Goal: Transaction & Acquisition: Purchase product/service

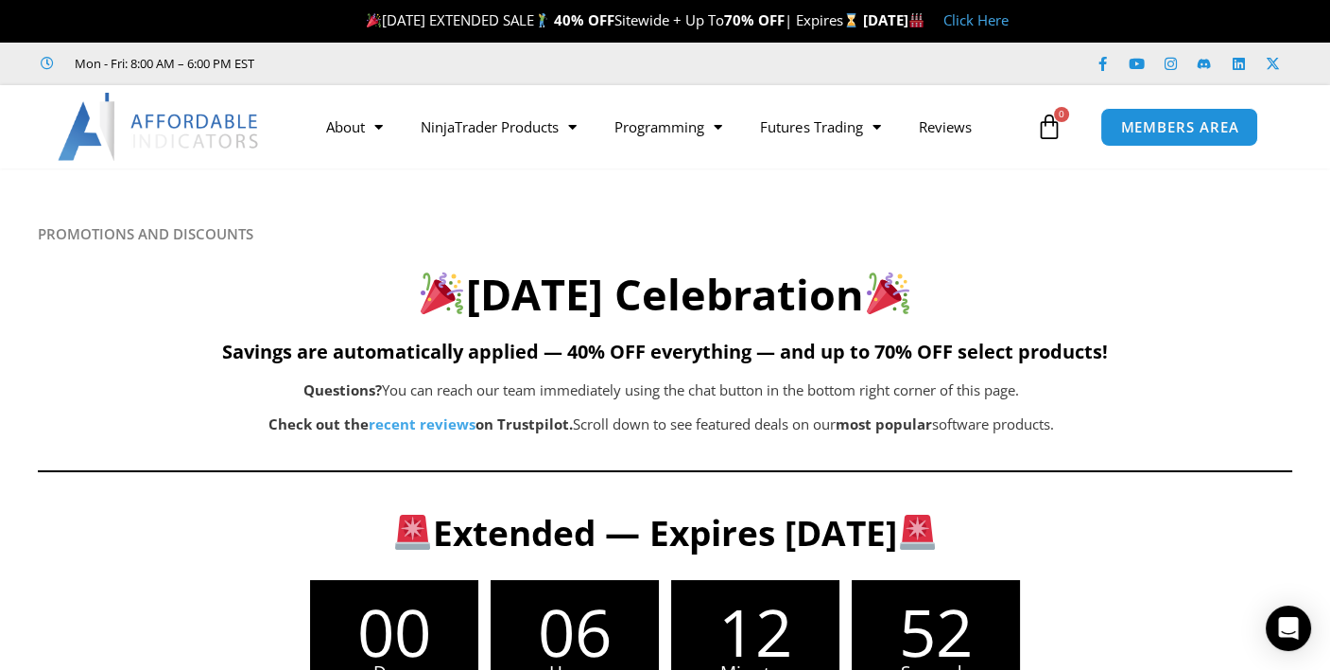
click at [1057, 116] on span "0" at bounding box center [1061, 114] width 15 height 15
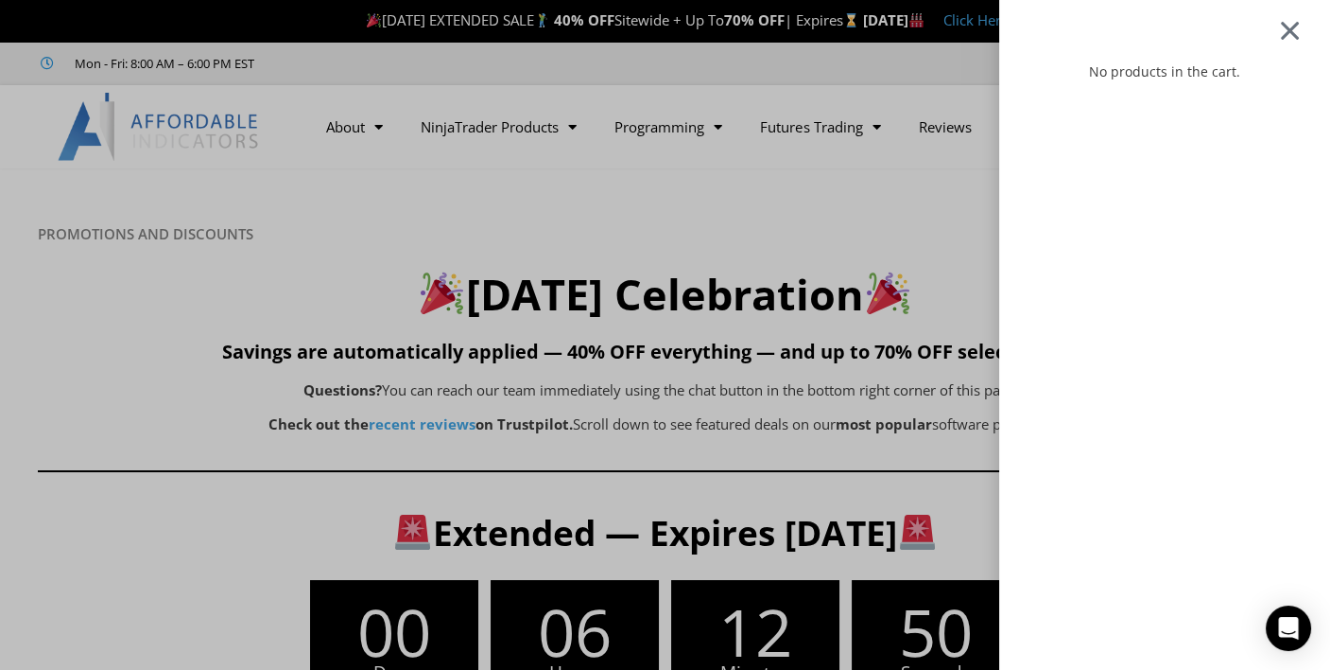
click at [1302, 31] on div at bounding box center [1290, 30] width 24 height 22
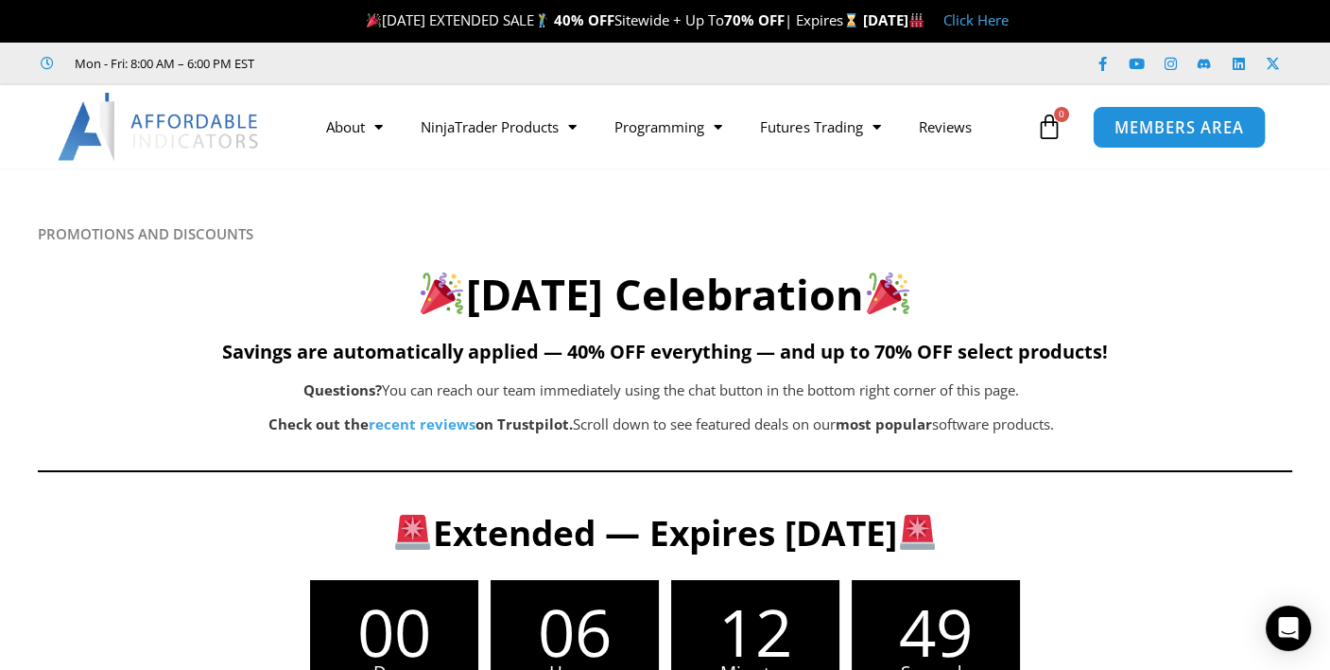
click at [1165, 130] on span "MEMBERS AREA" at bounding box center [1180, 127] width 130 height 16
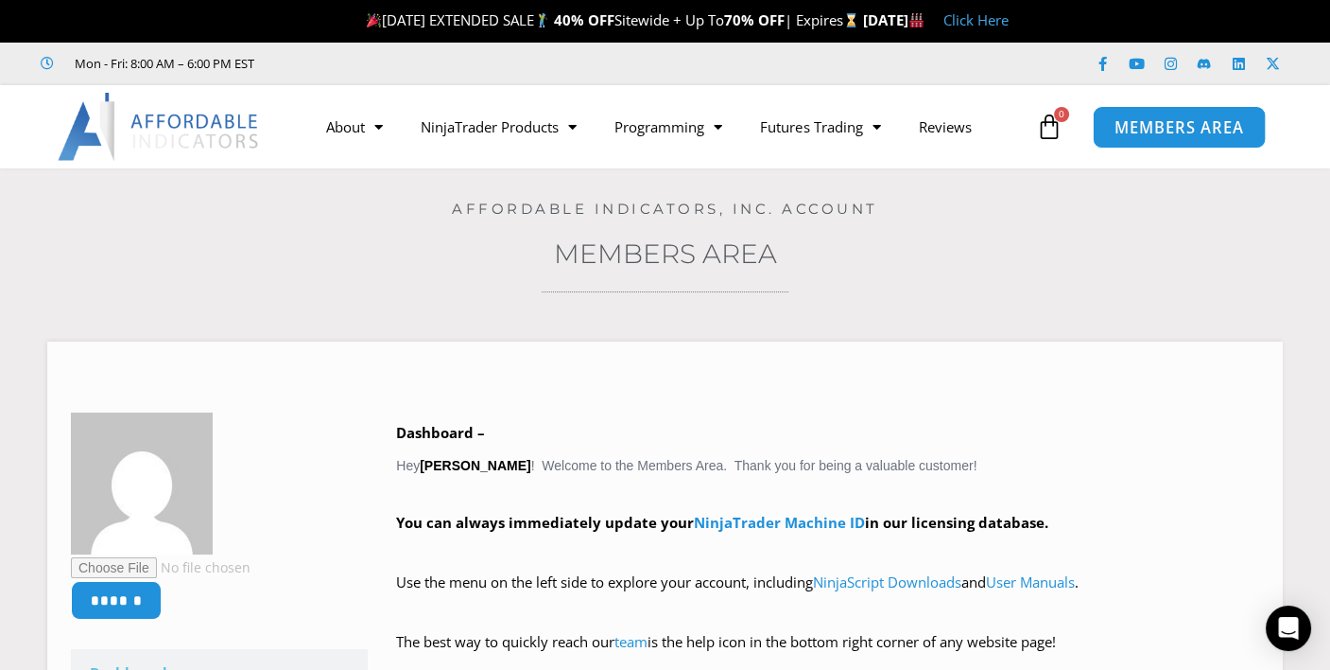
click at [1158, 119] on span "MEMBERS AREA" at bounding box center [1180, 127] width 130 height 16
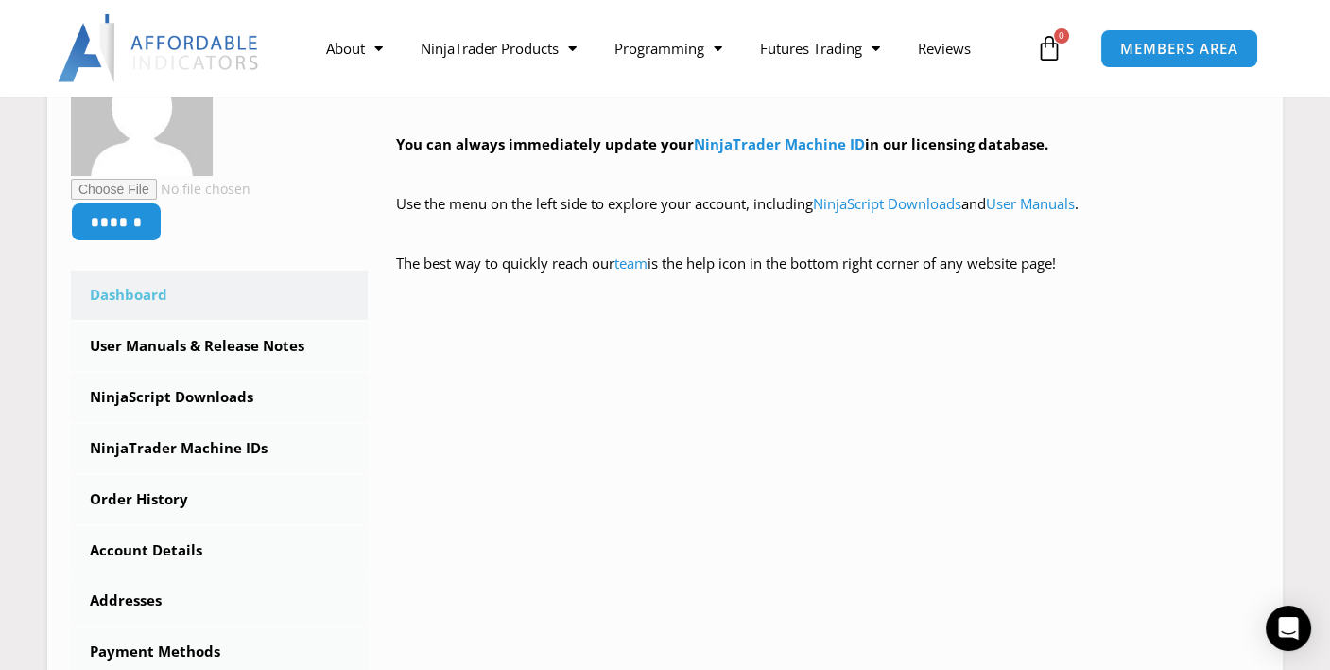
scroll to position [95, 0]
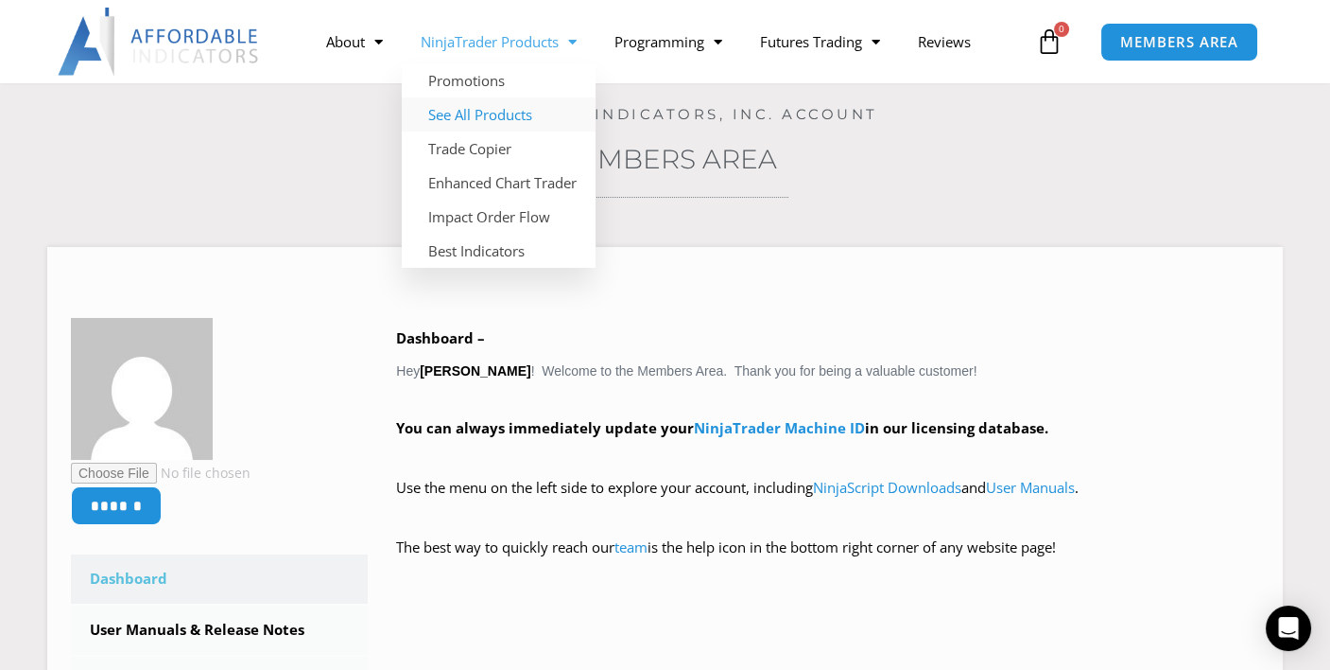
click at [516, 113] on link "See All Products" at bounding box center [499, 114] width 194 height 34
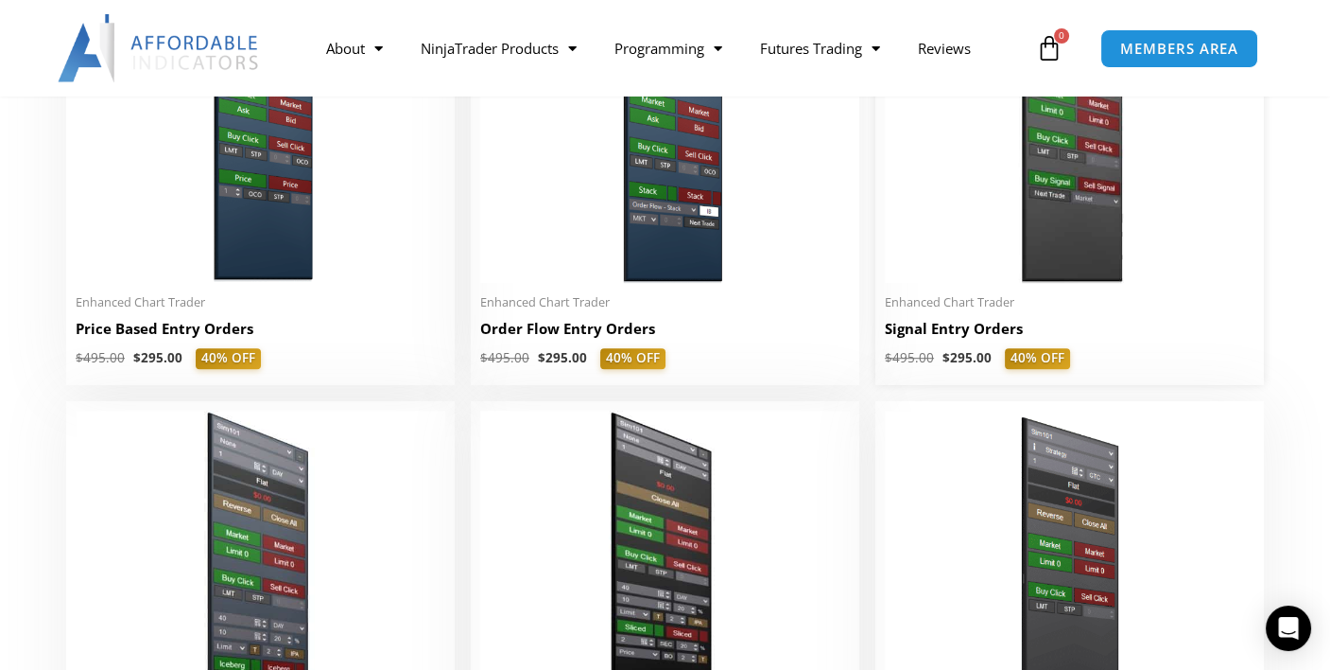
scroll to position [1797, 0]
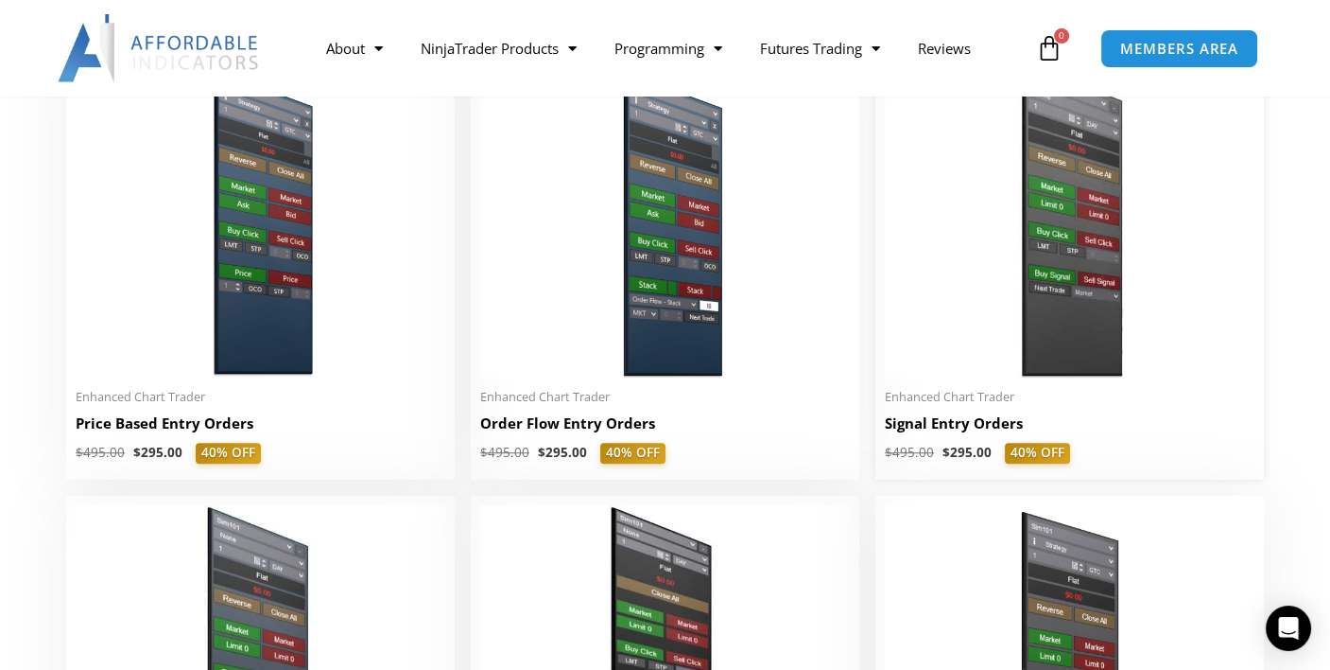
click at [1043, 202] on img at bounding box center [1070, 219] width 370 height 318
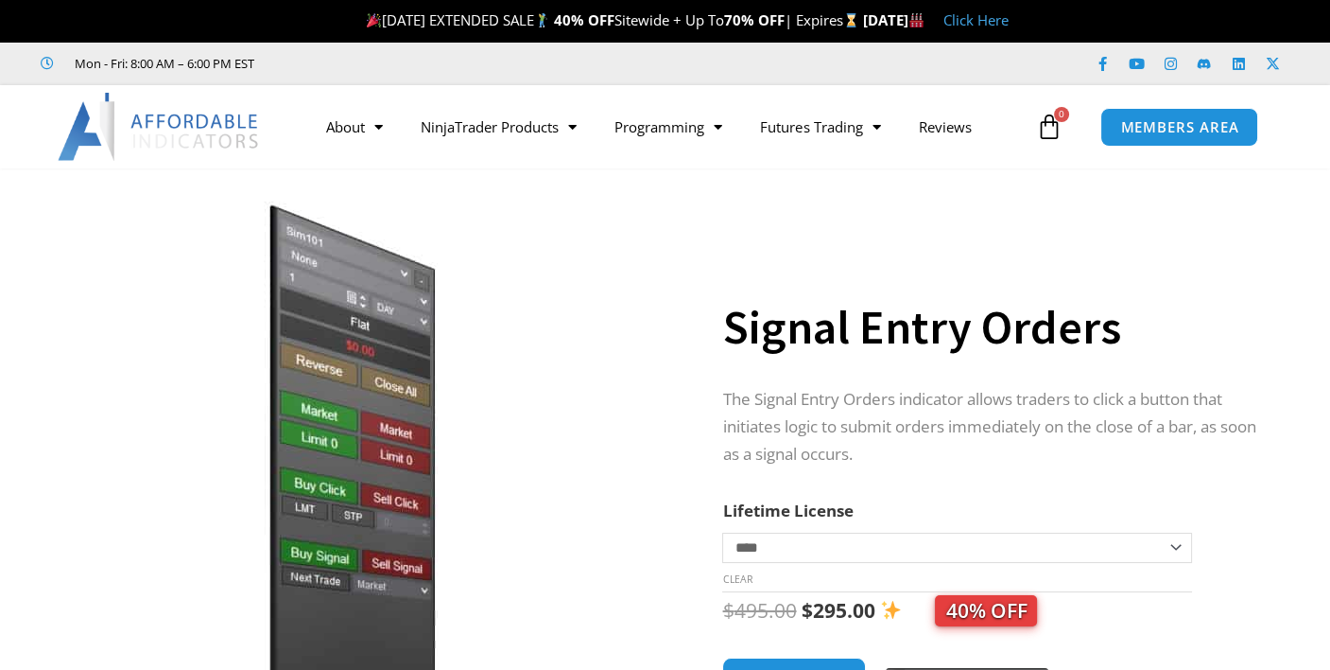
scroll to position [284, 0]
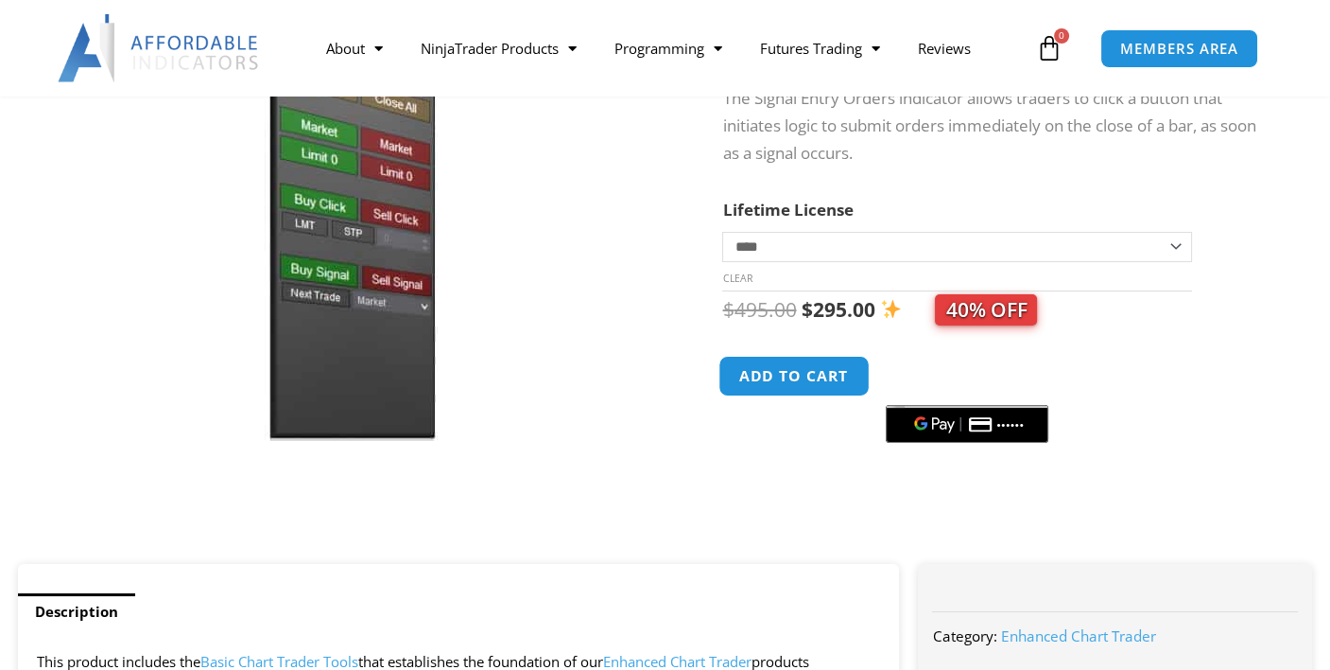
click at [791, 386] on button "Add to cart" at bounding box center [795, 376] width 151 height 41
click at [788, 380] on button "Add to cart" at bounding box center [795, 376] width 151 height 41
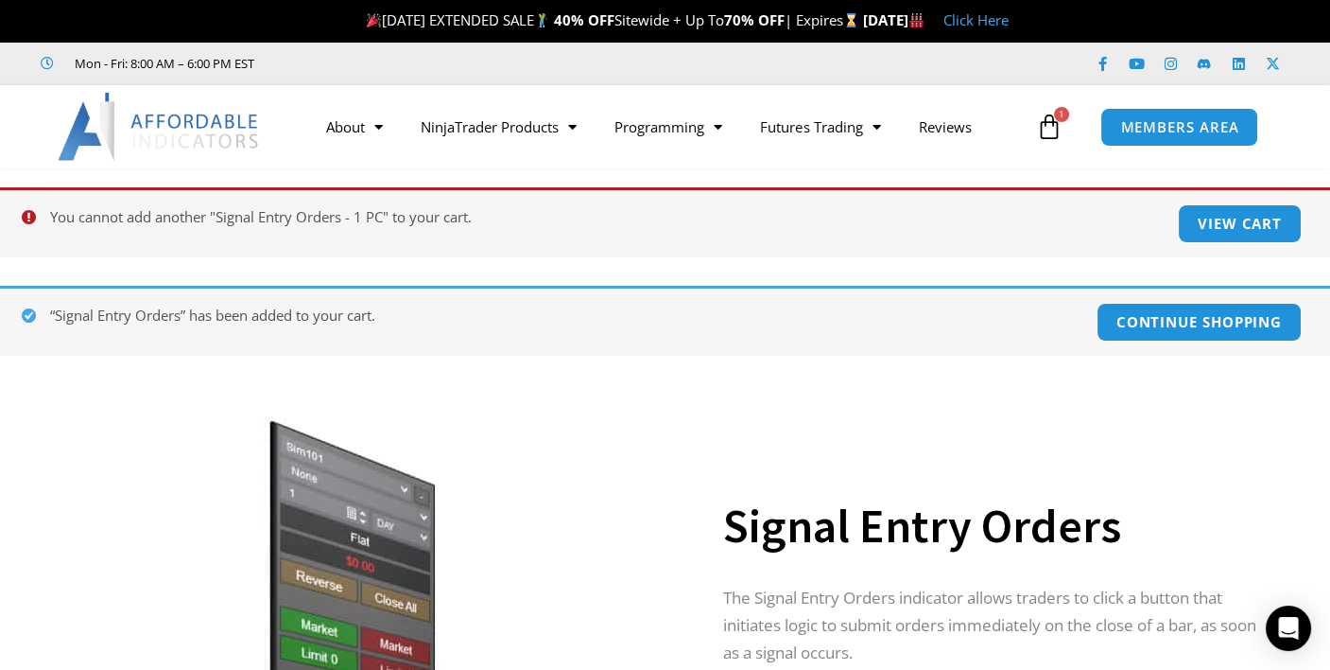
click at [1050, 128] on icon at bounding box center [1049, 126] width 26 height 26
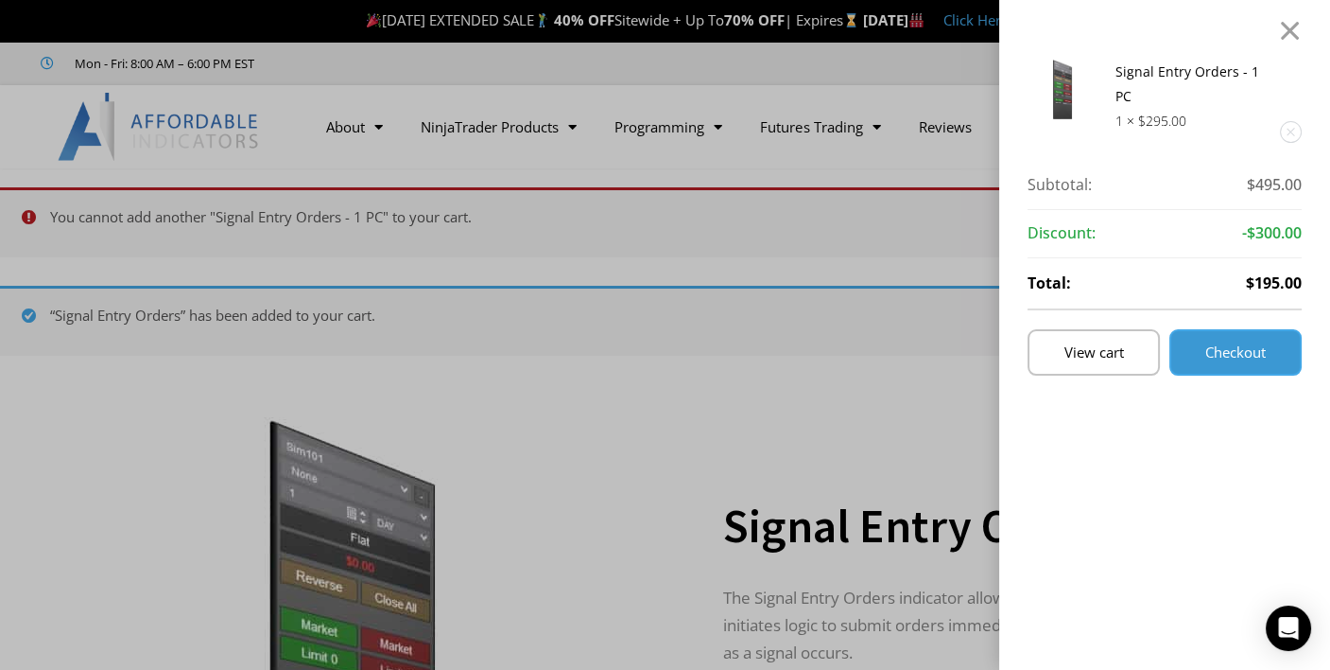
click at [1222, 345] on span "Checkout" at bounding box center [1236, 352] width 61 height 14
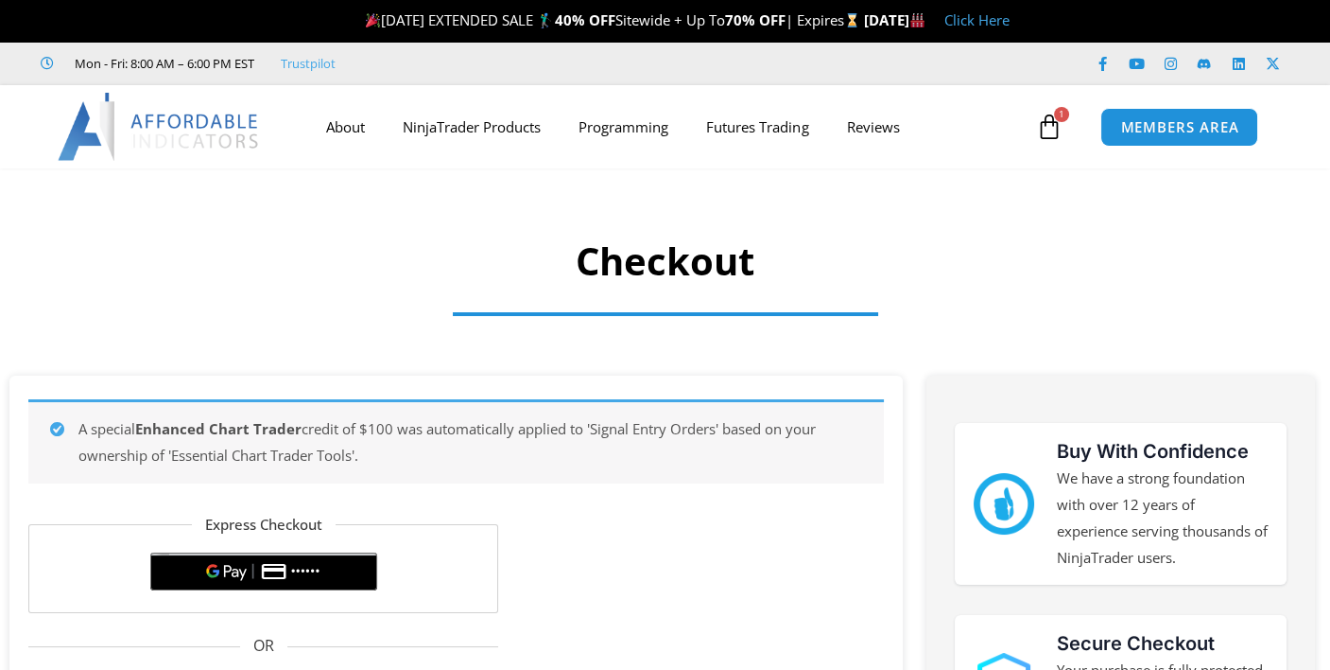
select select "**"
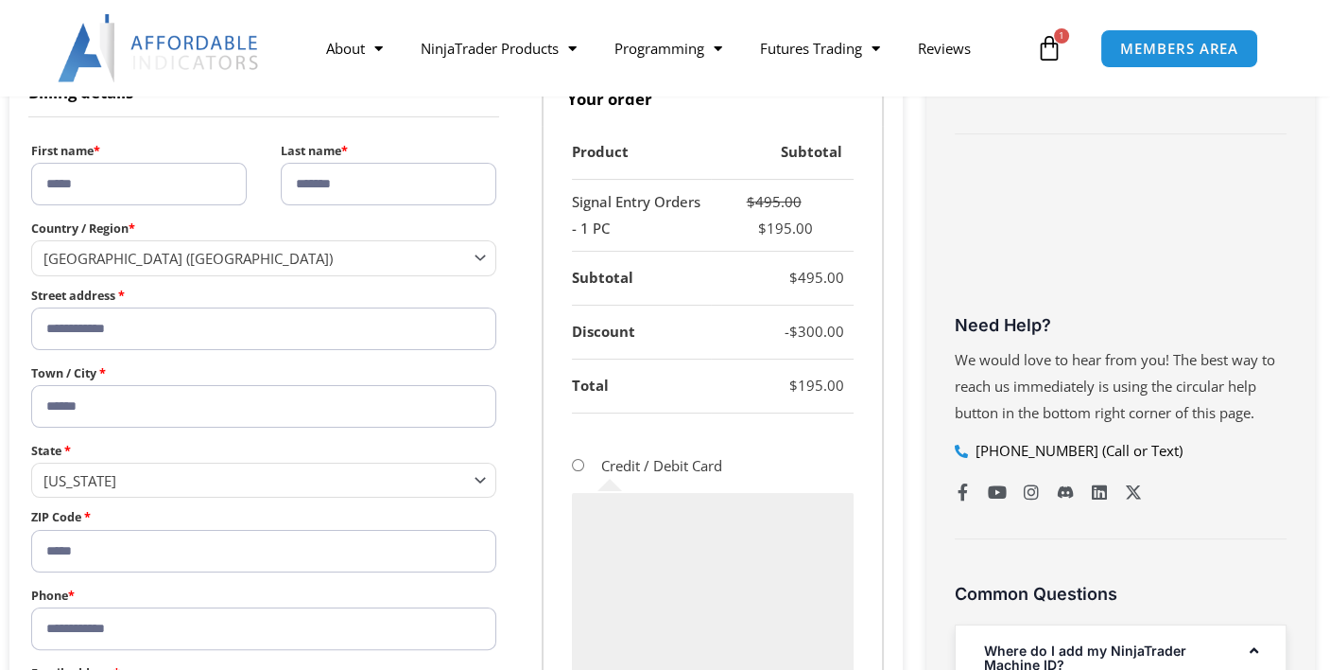
scroll to position [851, 0]
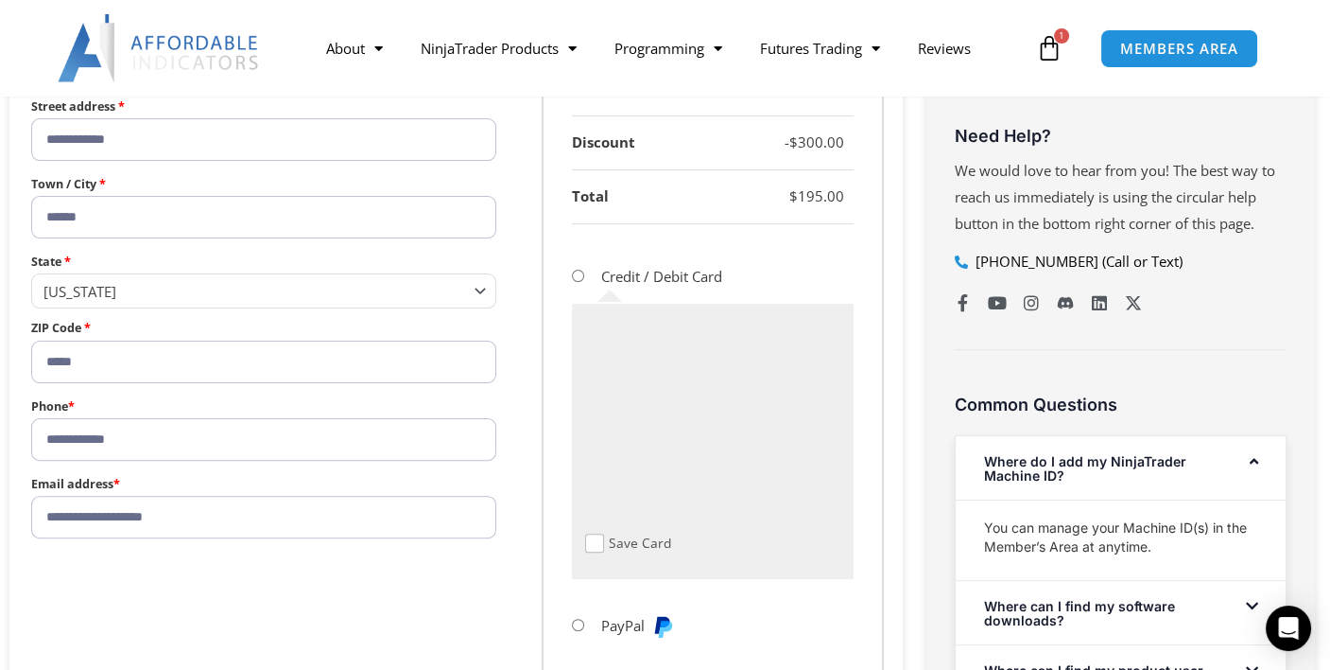
click at [592, 549] on div "Save Card" at bounding box center [713, 441] width 282 height 275
click at [594, 547] on span "Checkout" at bounding box center [594, 542] width 19 height 19
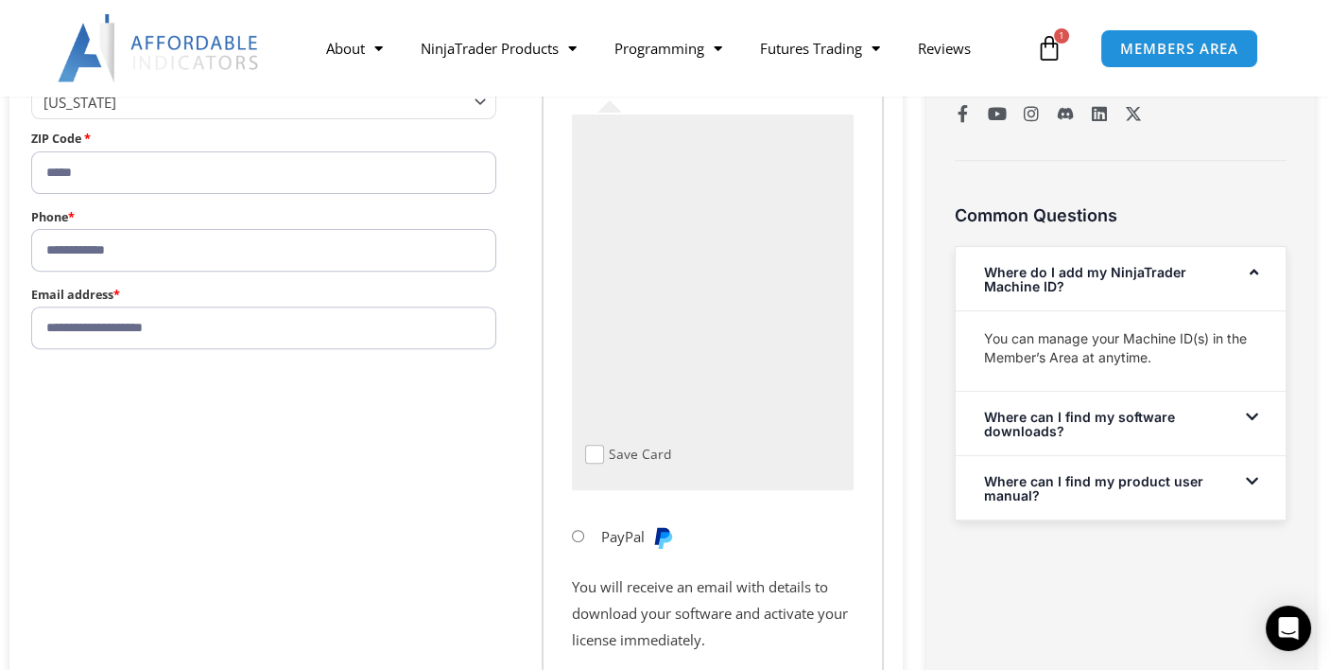
scroll to position [1229, 0]
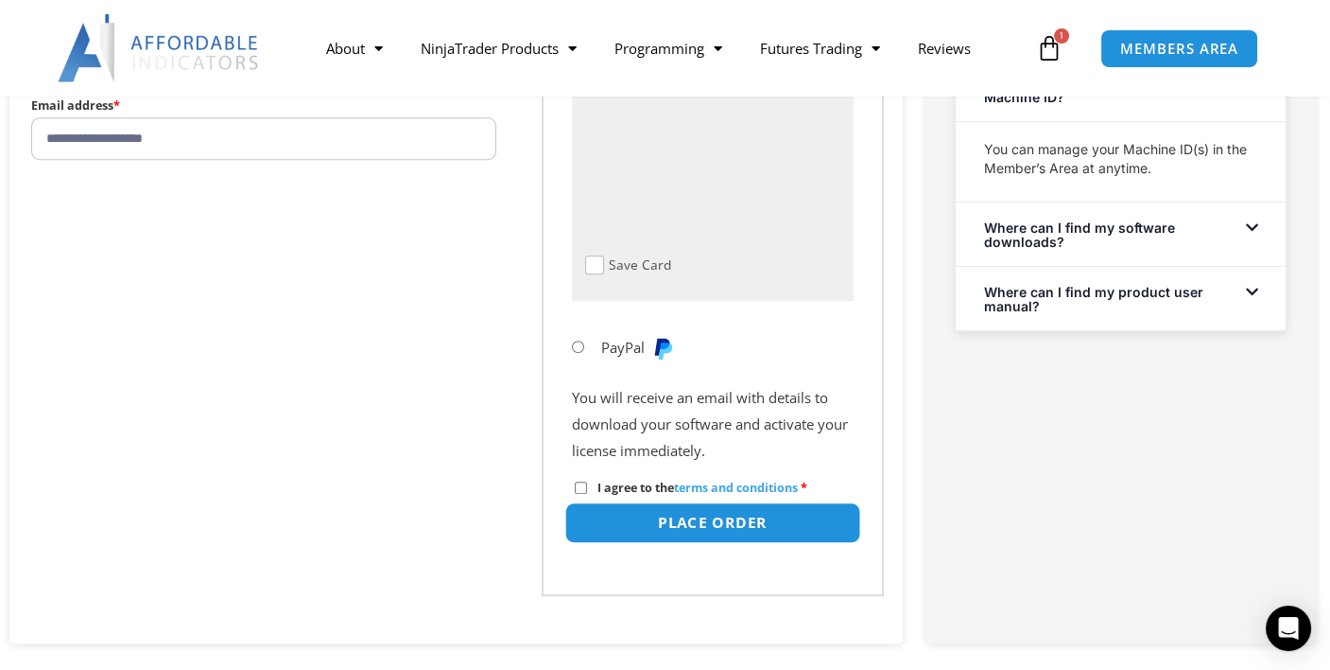
click at [695, 517] on button "Place order" at bounding box center [713, 522] width 296 height 41
